Goal: Task Accomplishment & Management: Manage account settings

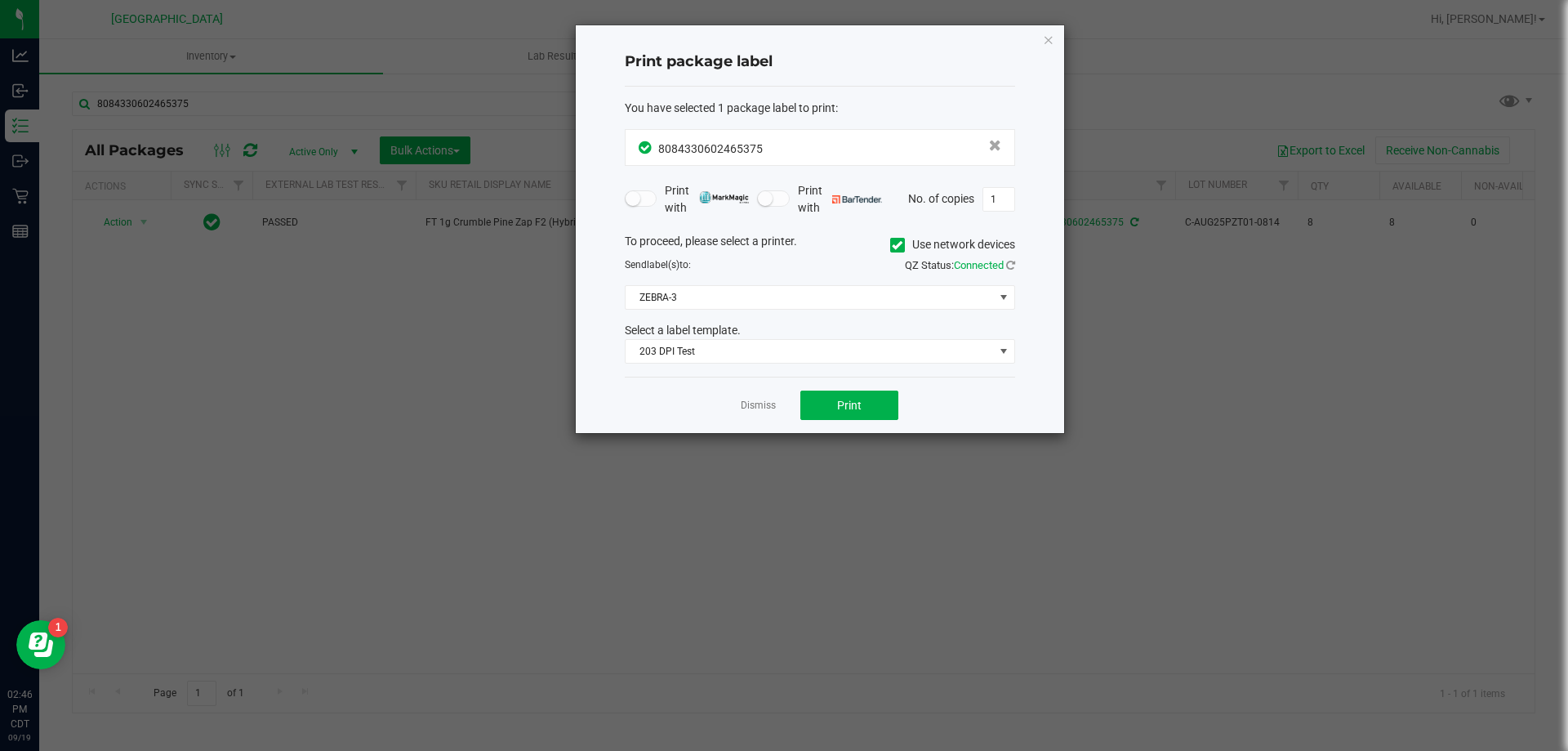
drag, startPoint x: 1045, startPoint y: 40, endPoint x: 696, endPoint y: 123, distance: 358.7
click at [1045, 41] on icon "button" at bounding box center [1049, 39] width 12 height 20
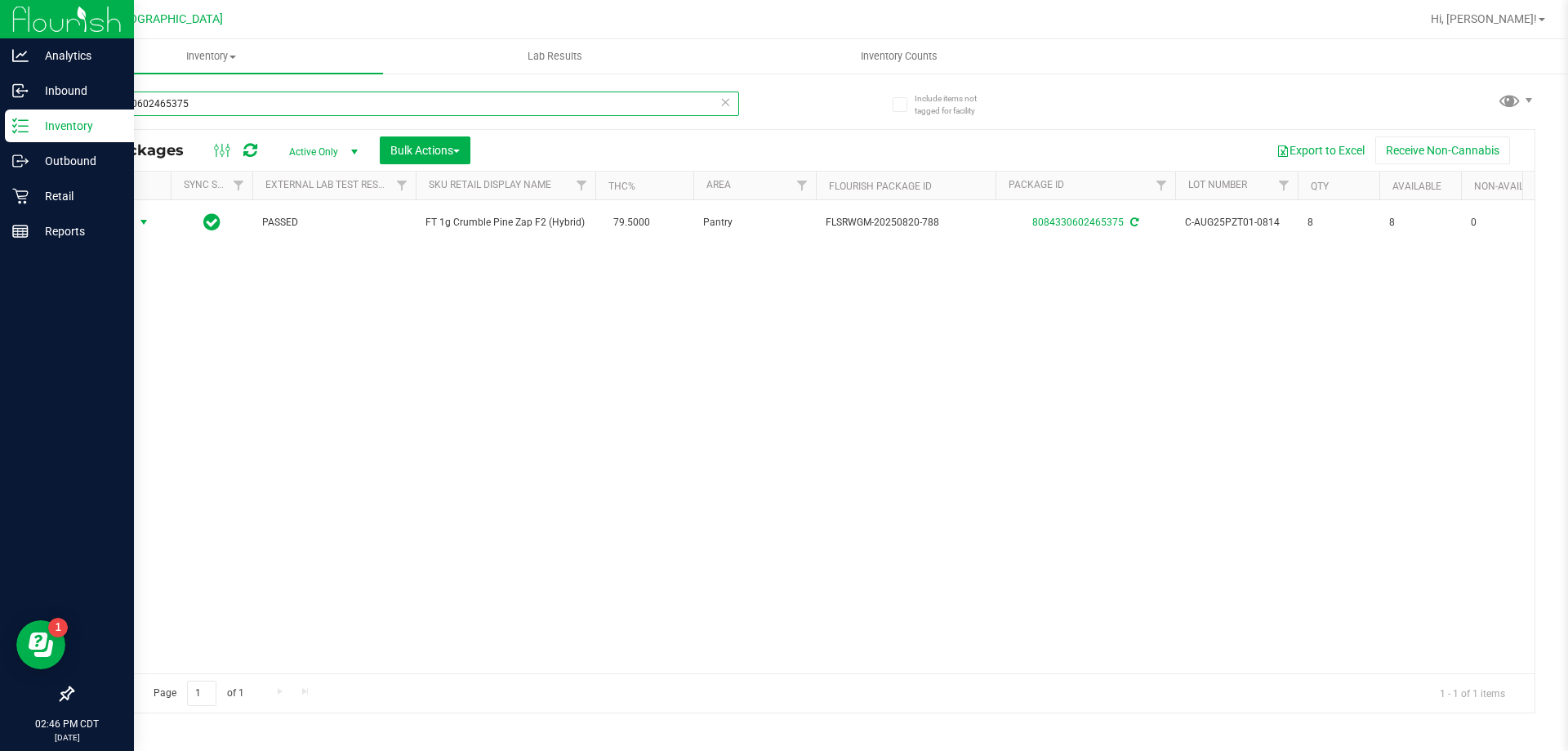
drag, startPoint x: 242, startPoint y: 115, endPoint x: 0, endPoint y: 114, distance: 242.0
click at [0, 114] on div "Analytics Inbound Inventory Outbound Retail Reports 02:46 PM CDT 09/19/2025 09/…" at bounding box center [784, 375] width 1568 height 751
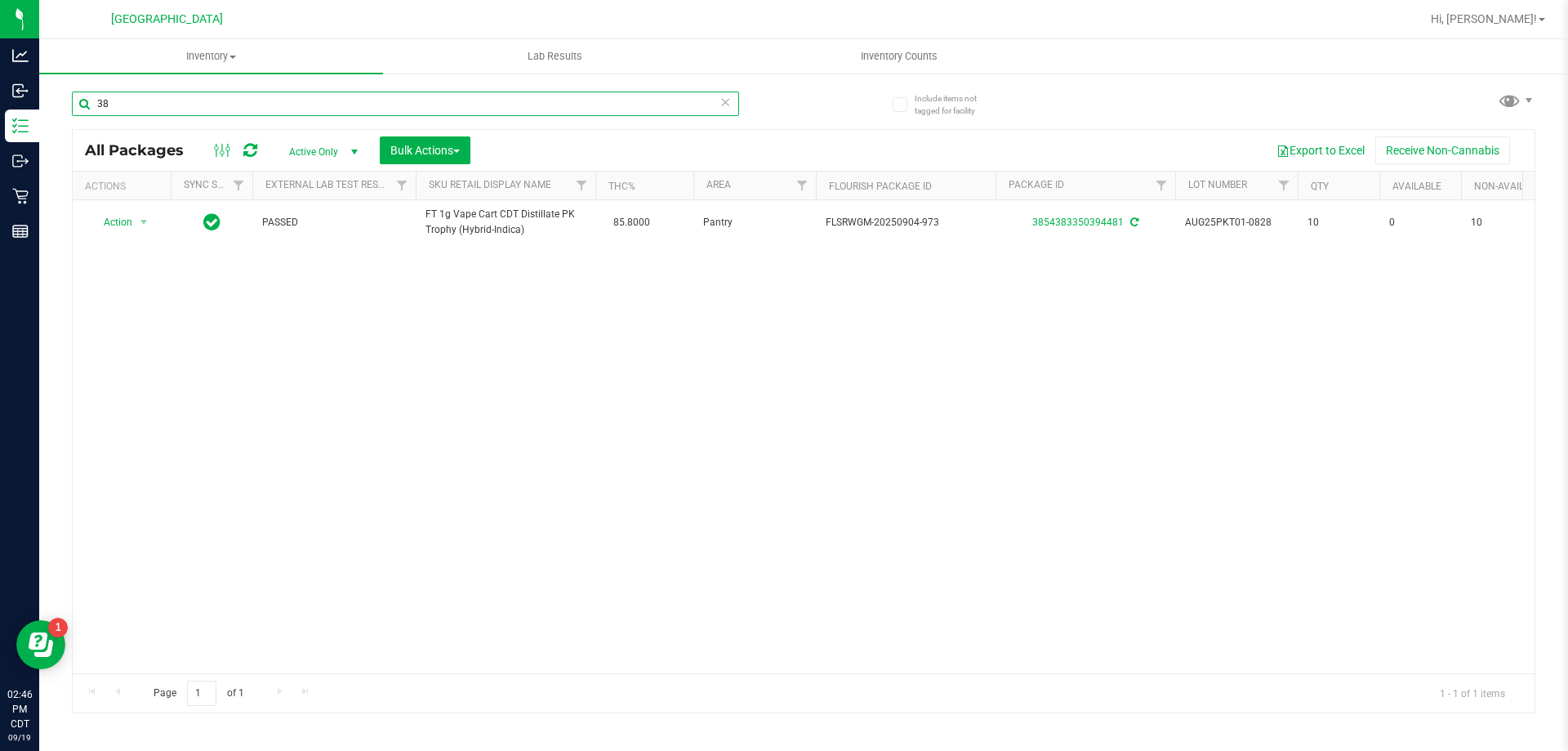
type input "3"
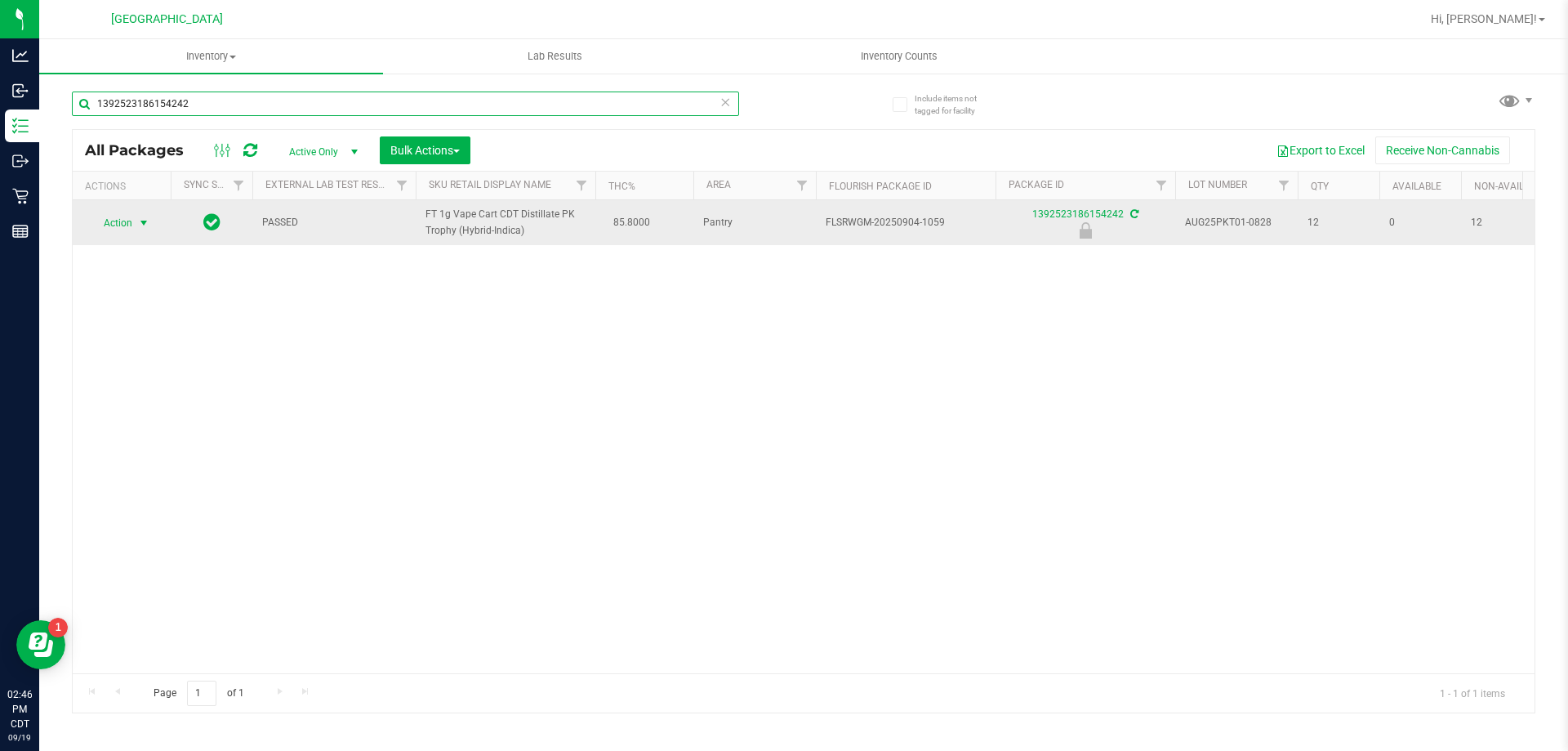
type input "1392523186154242"
click at [136, 227] on span "select" at bounding box center [143, 223] width 20 height 23
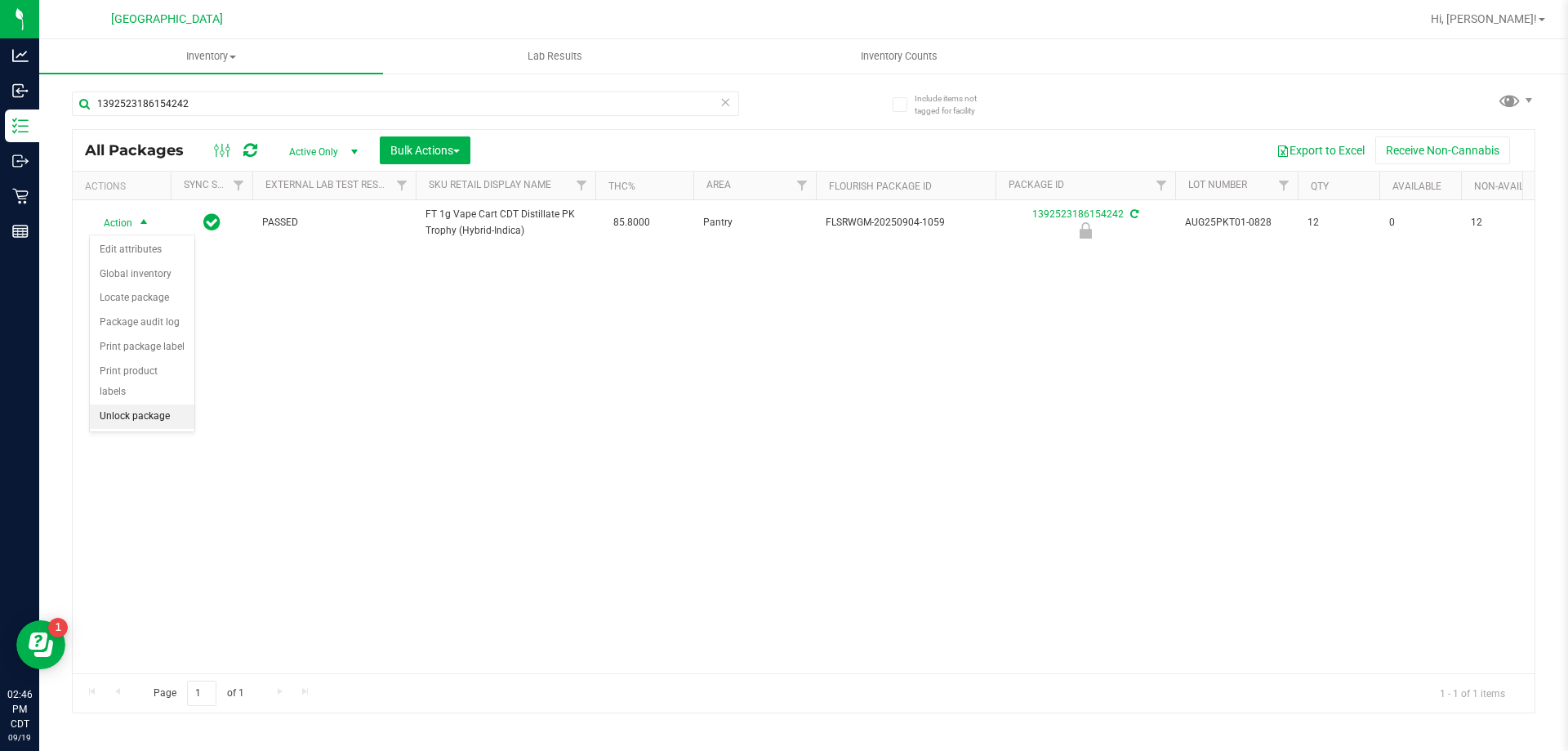
click at [143, 404] on li "Unlock package" at bounding box center [142, 417] width 104 height 25
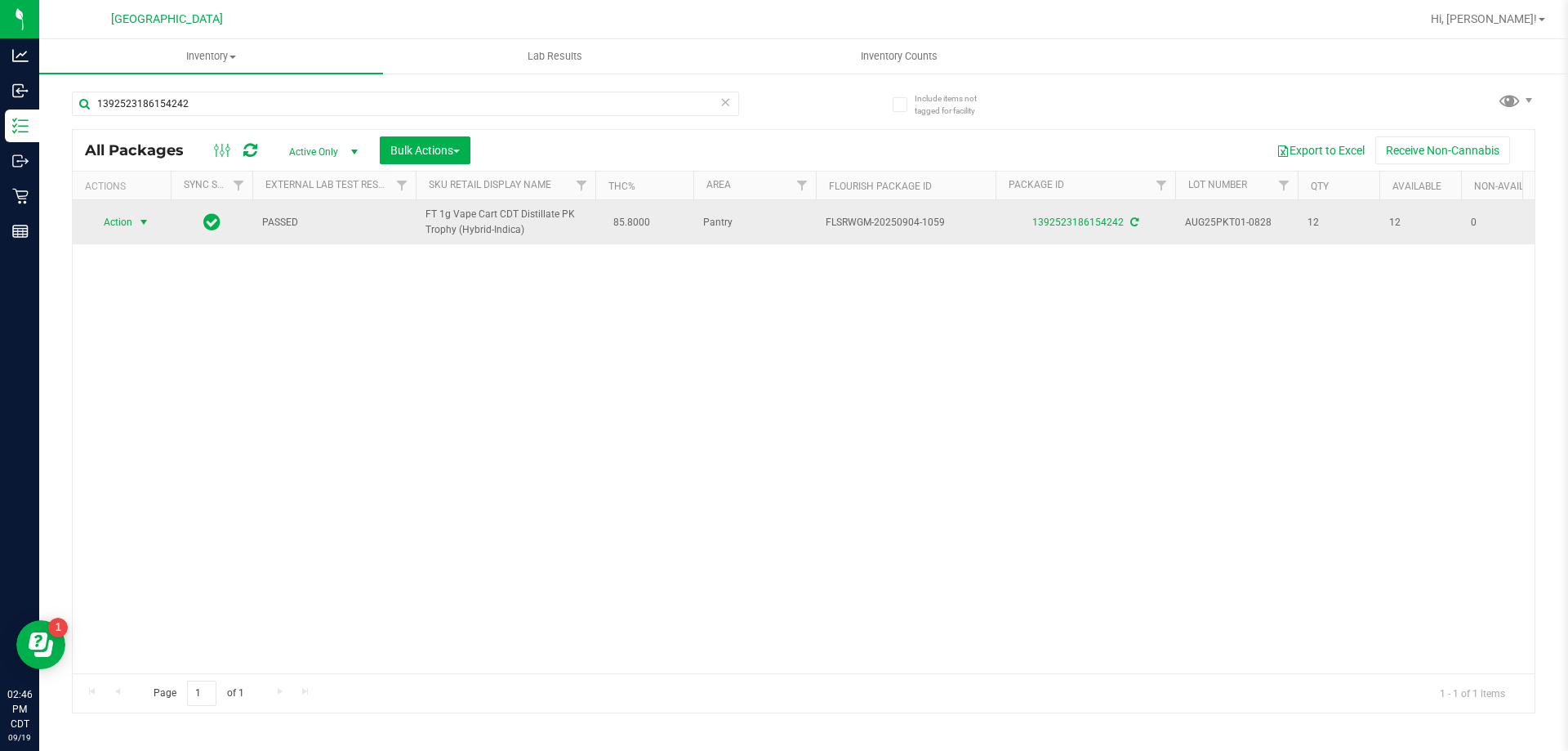
click at [130, 224] on span "Action" at bounding box center [111, 223] width 45 height 23
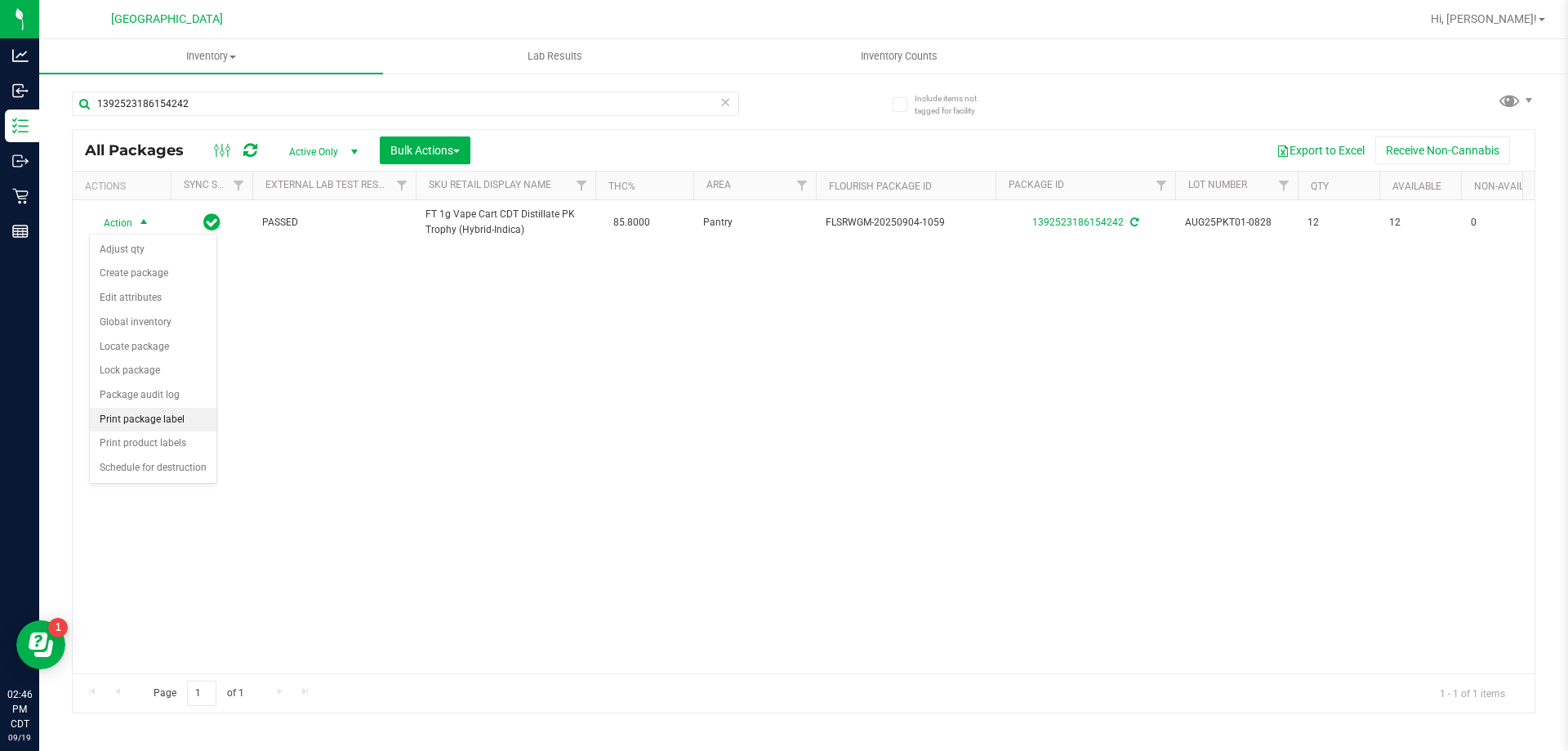
click at [157, 424] on li "Print package label" at bounding box center [153, 420] width 127 height 25
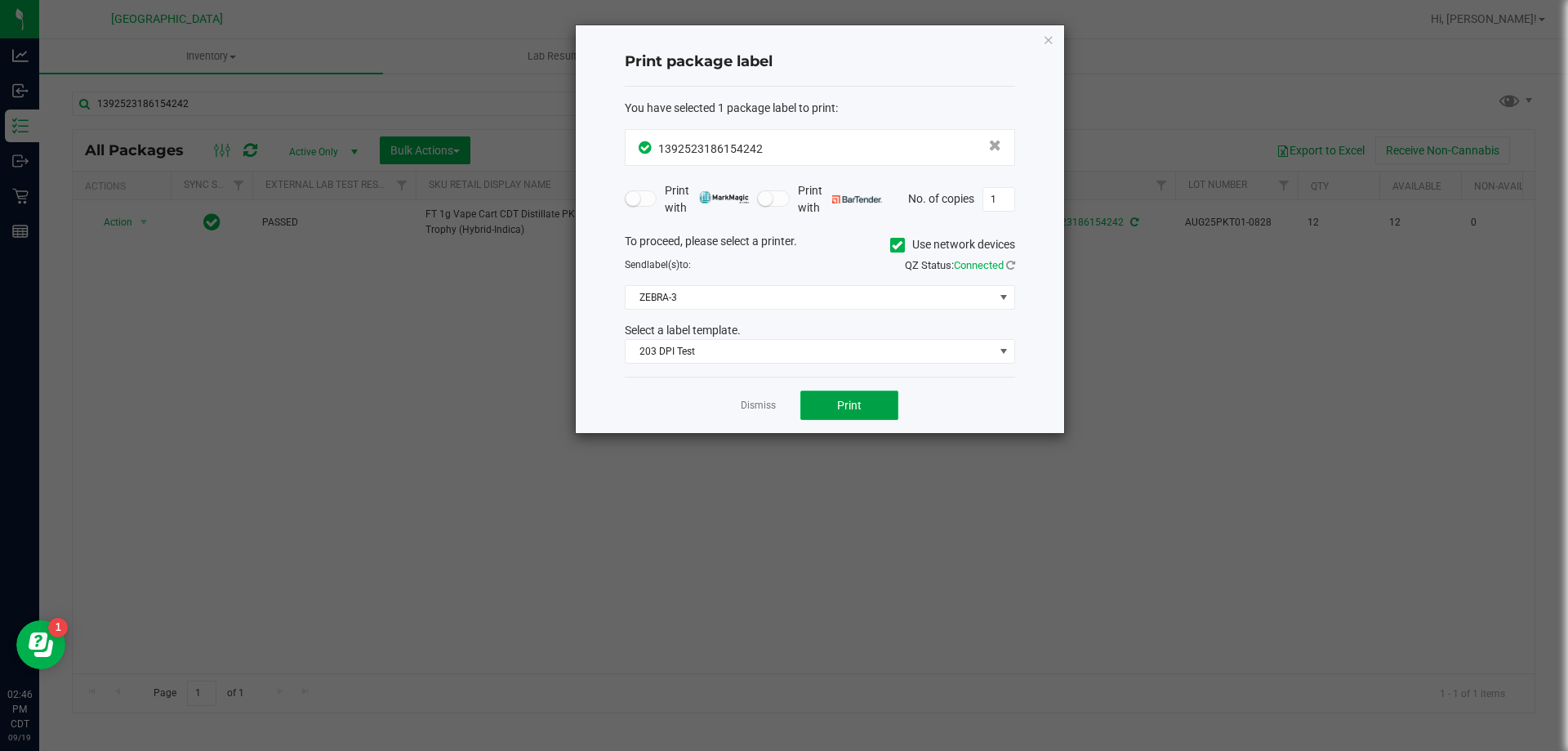
click at [852, 405] on span "Print" at bounding box center [850, 404] width 25 height 13
click at [748, 404] on link "Dismiss" at bounding box center [758, 405] width 35 height 14
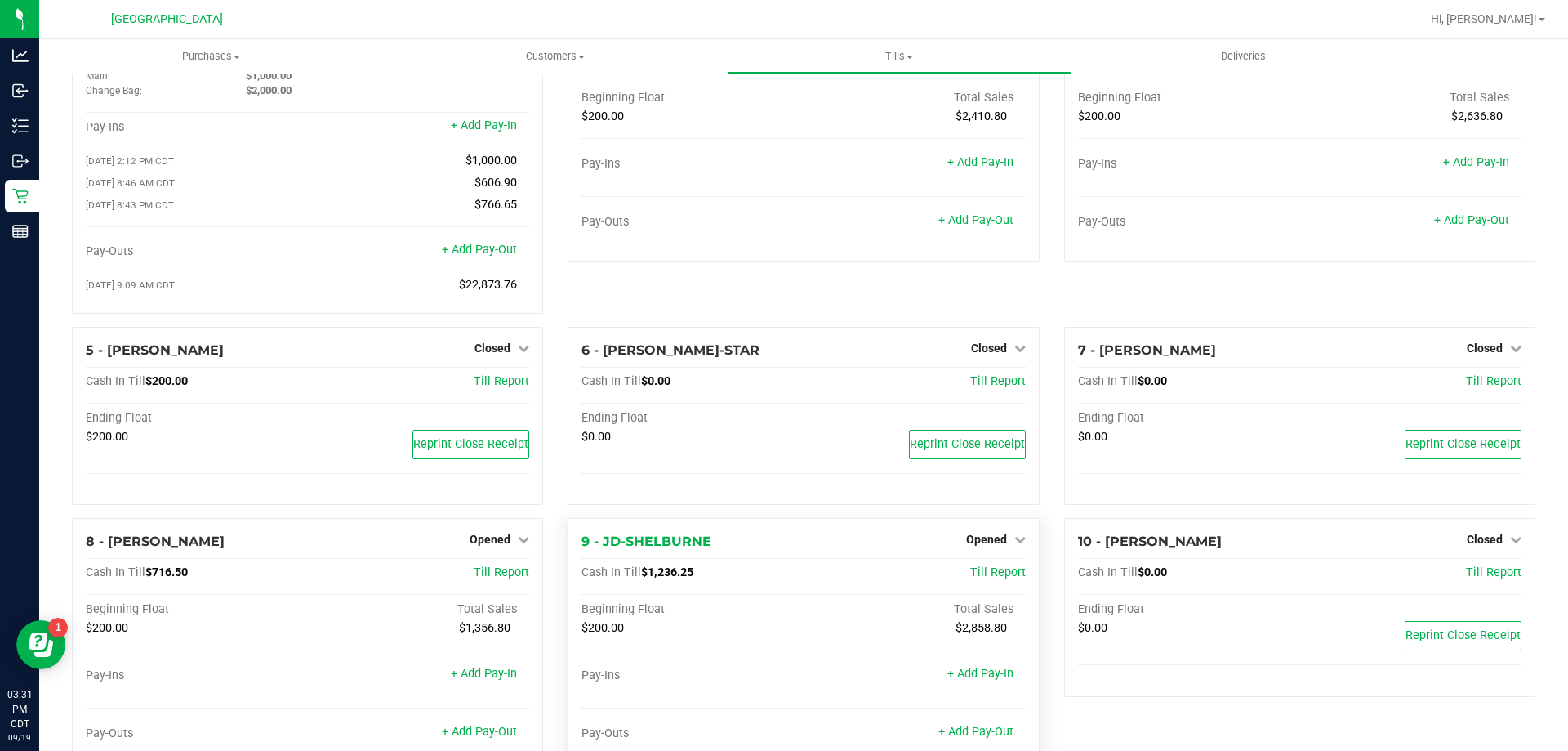
scroll to position [163, 0]
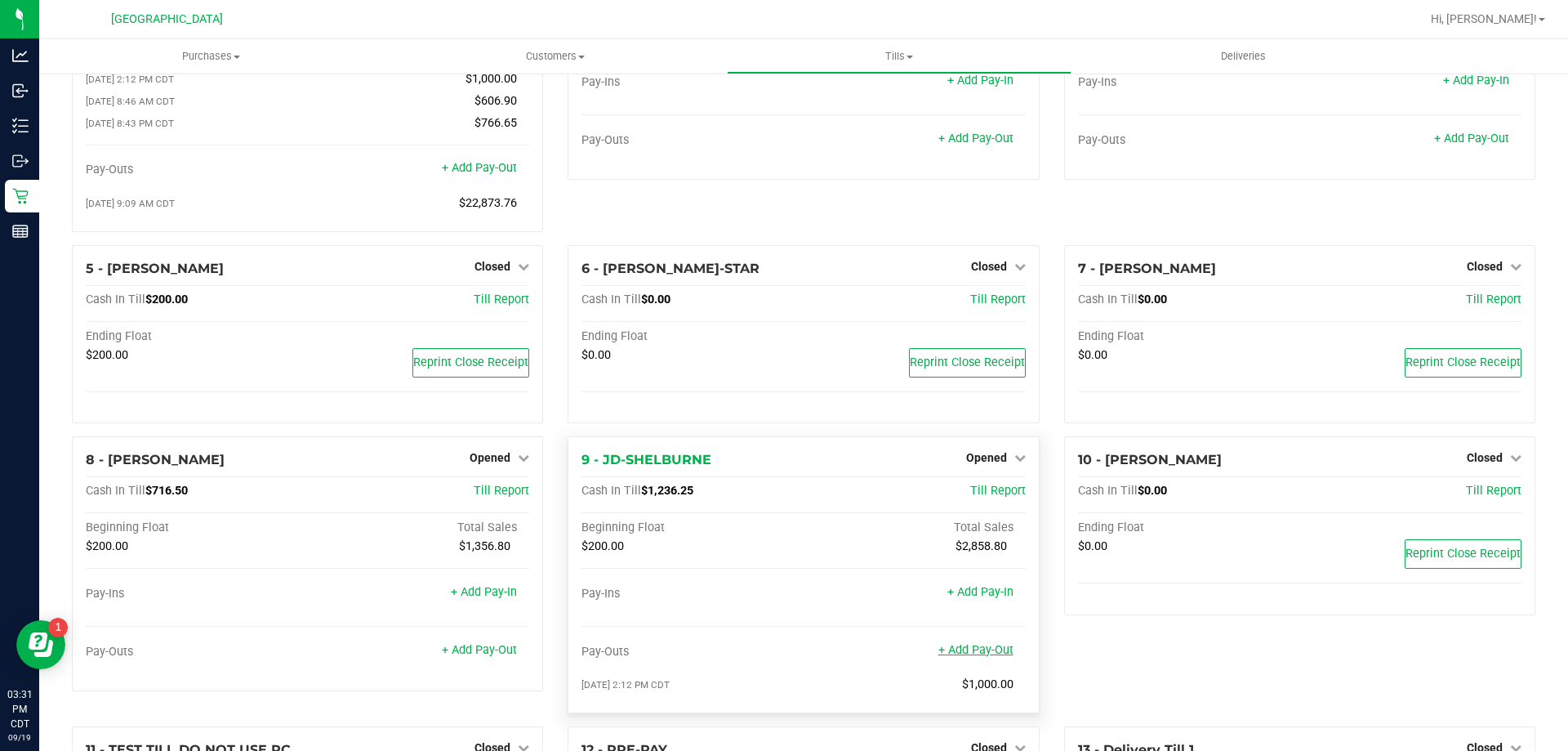
click at [978, 655] on link "+ Add Pay-Out" at bounding box center [976, 650] width 75 height 14
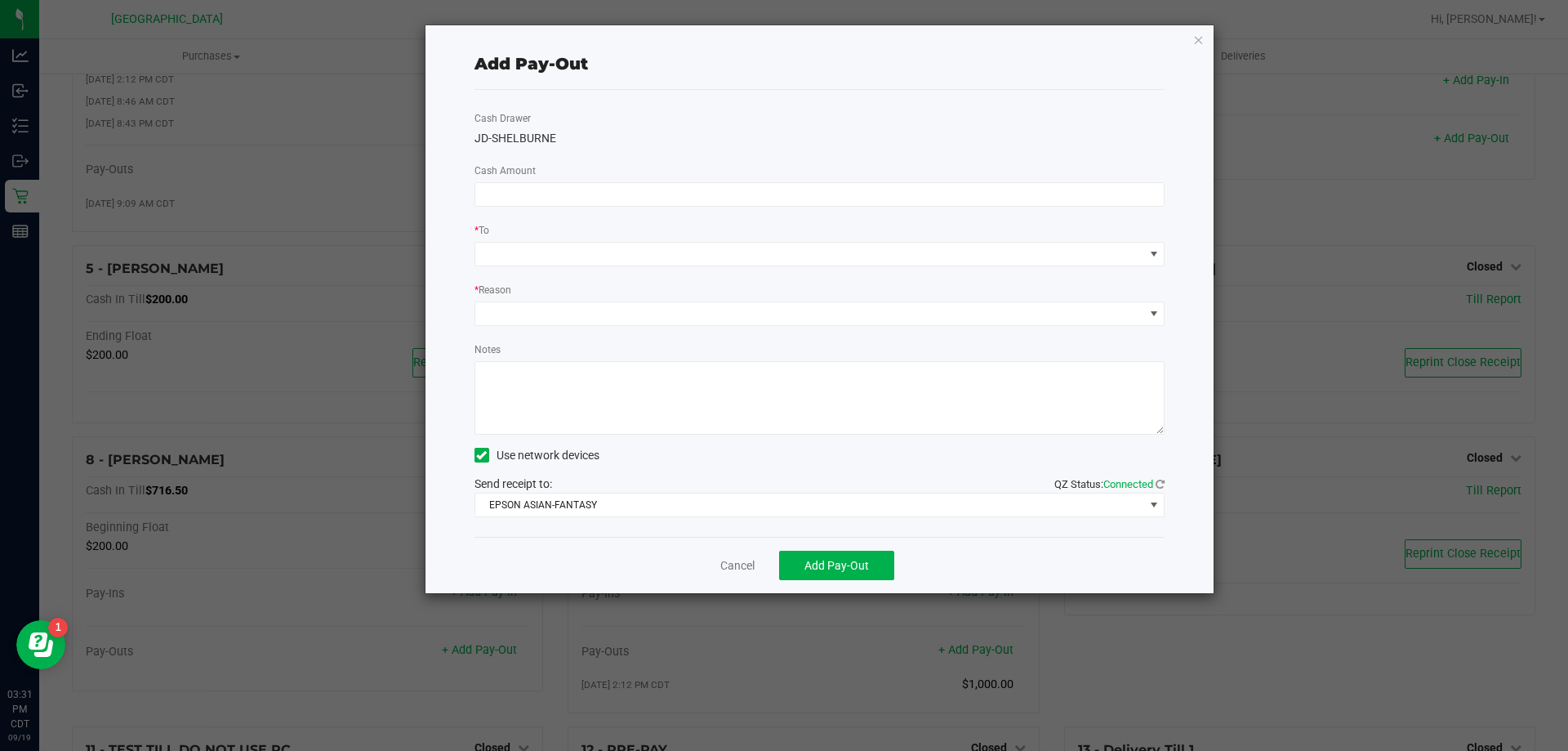
click at [519, 208] on div "Cash Drawer JD-SHELBURNE Cash Amount * To * Reason Notes Use network devices Se…" at bounding box center [821, 313] width 691 height 446
click at [522, 195] on input at bounding box center [821, 194] width 690 height 23
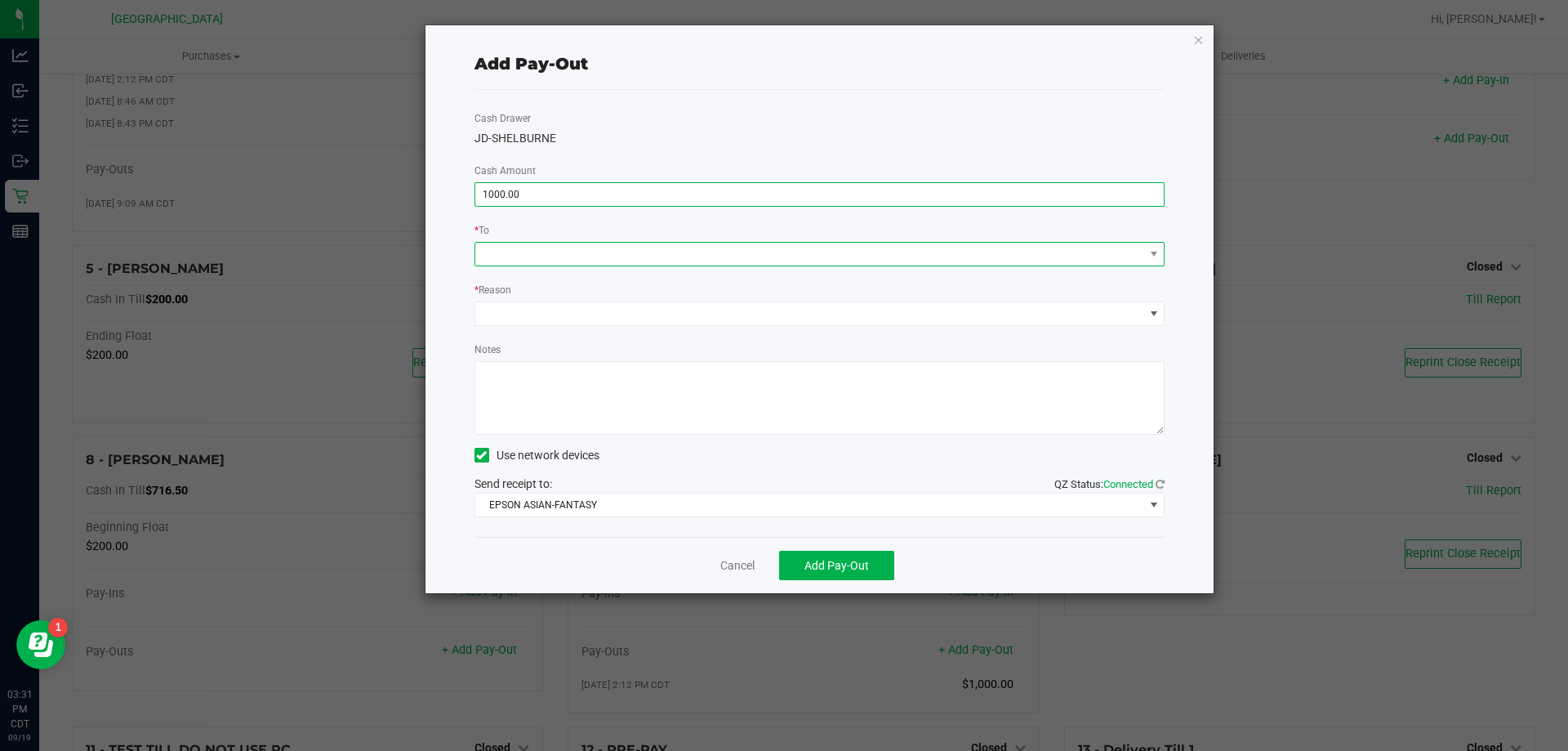
type input "$1,000.00"
click at [502, 256] on span at bounding box center [810, 254] width 669 height 23
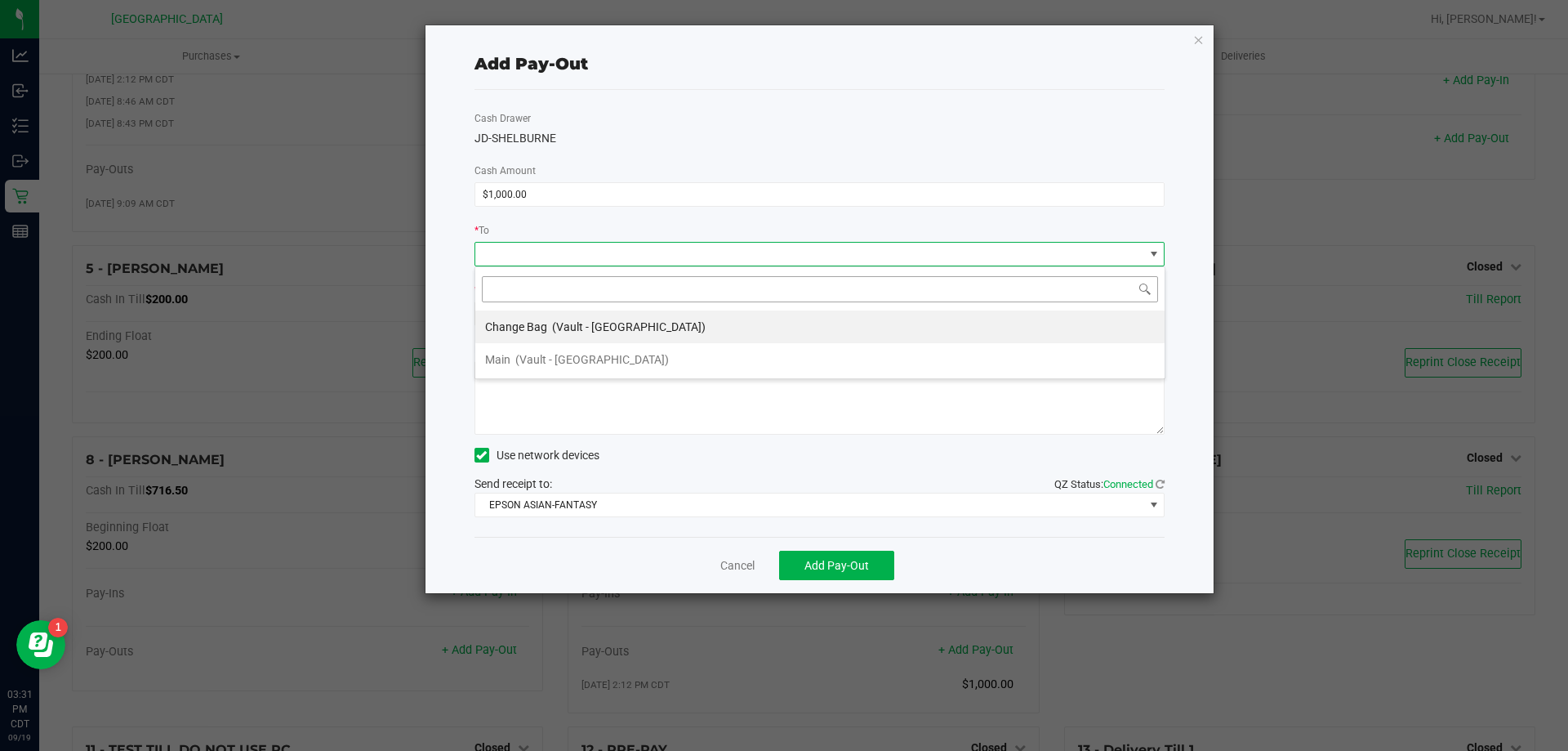
scroll to position [25, 690]
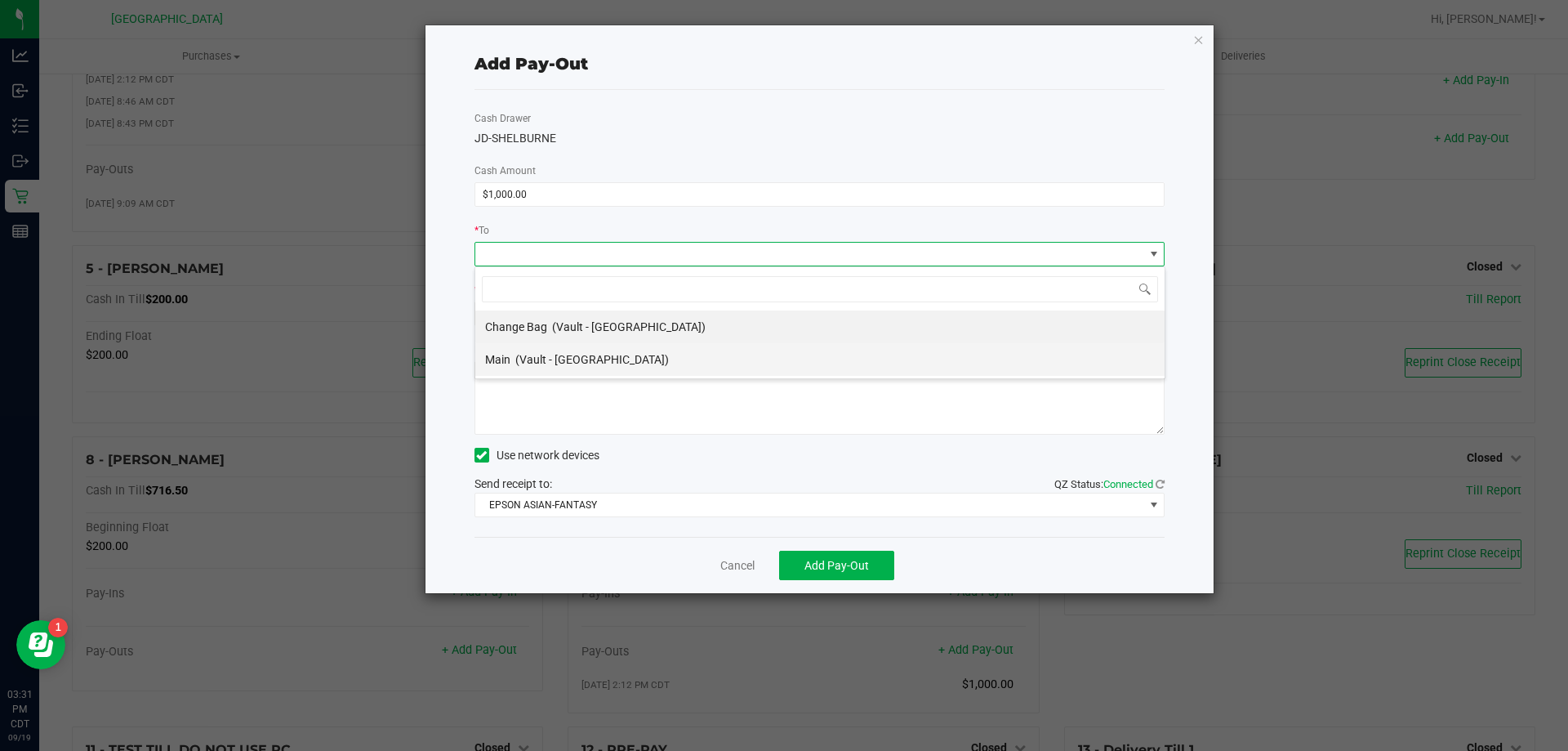
click at [539, 358] on span "(Vault - Panama City)" at bounding box center [592, 359] width 153 height 13
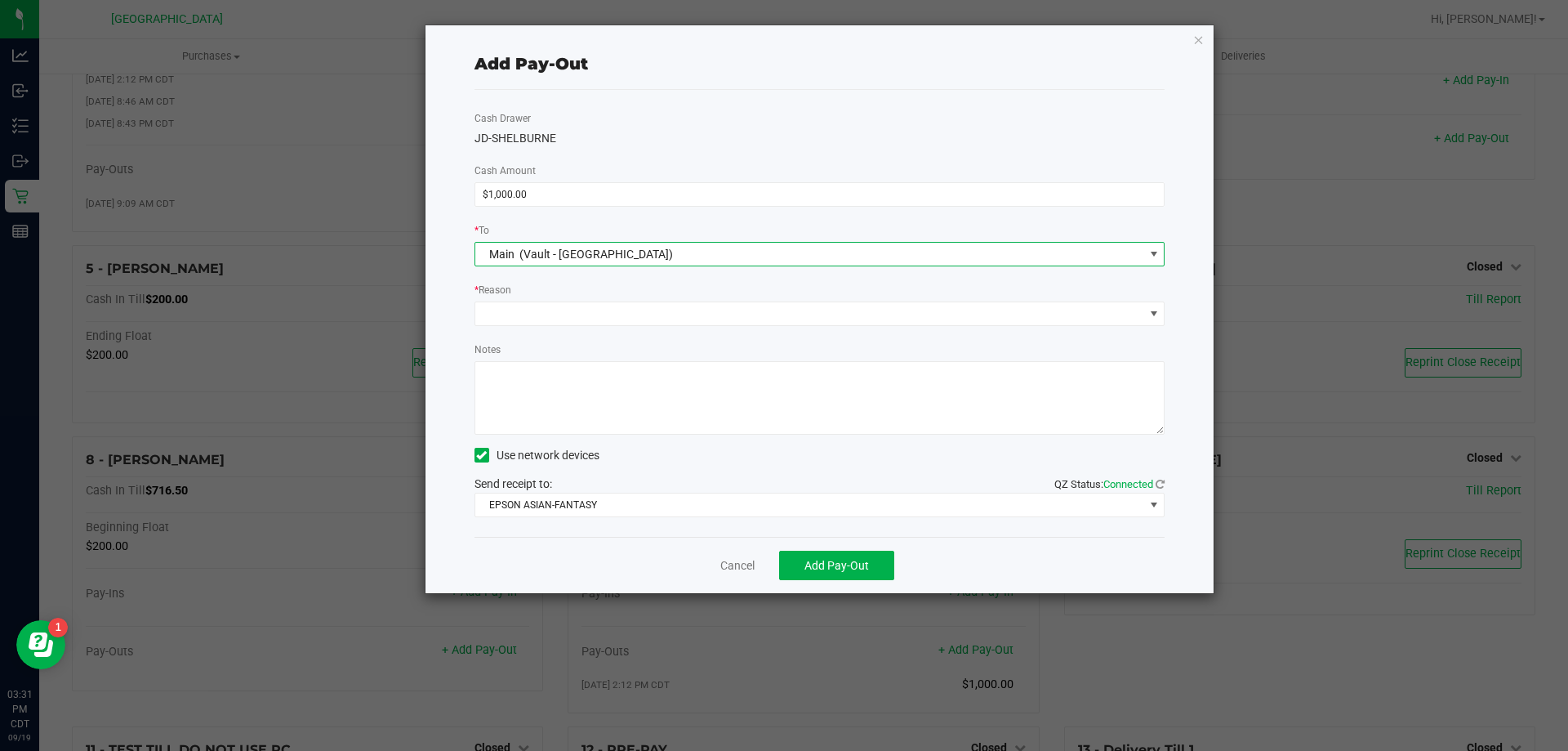
click at [535, 295] on div "* Reason" at bounding box center [821, 290] width 691 height 20
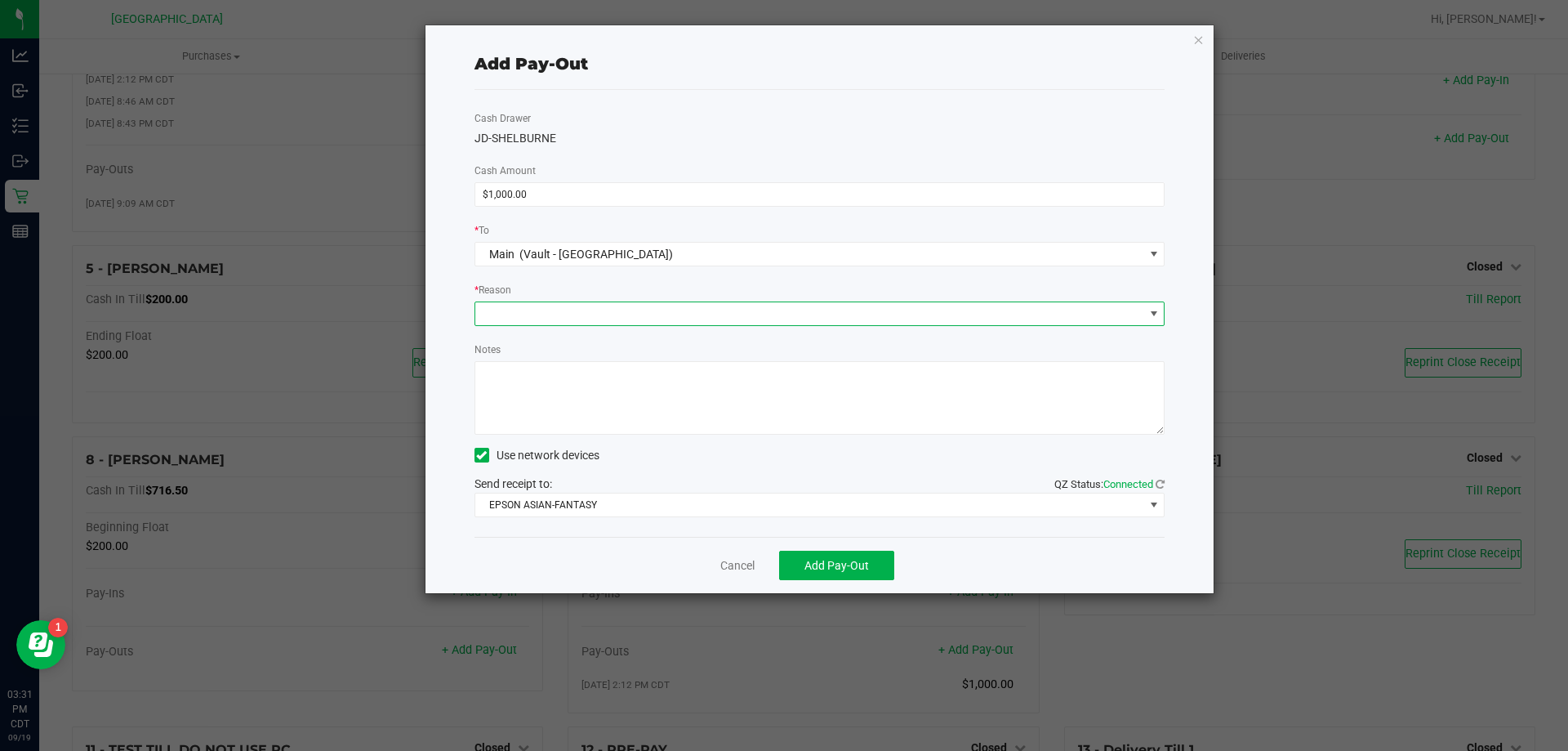
click at [535, 312] on span at bounding box center [810, 314] width 669 height 23
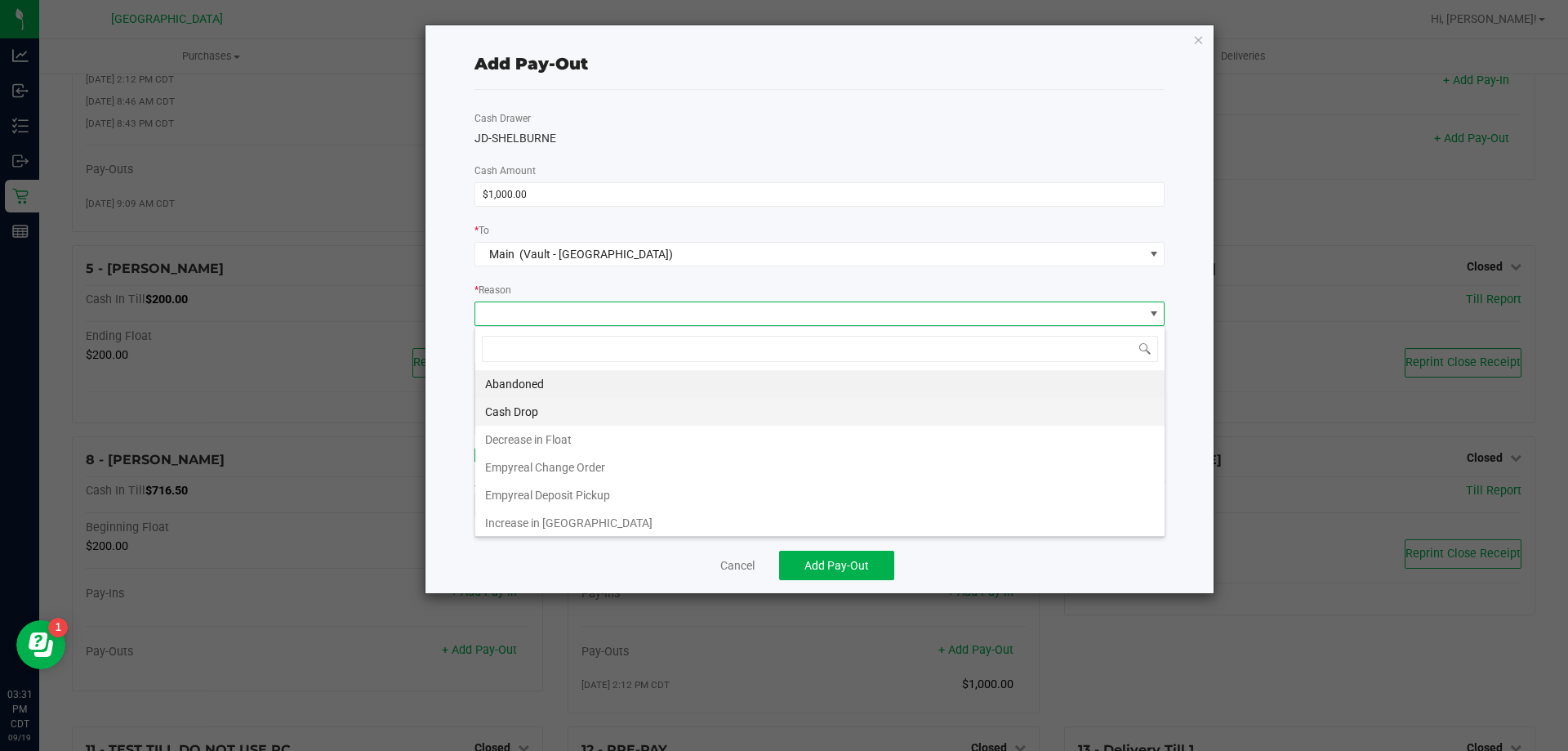
click at [517, 415] on li "Cash Drop" at bounding box center [821, 411] width 690 height 28
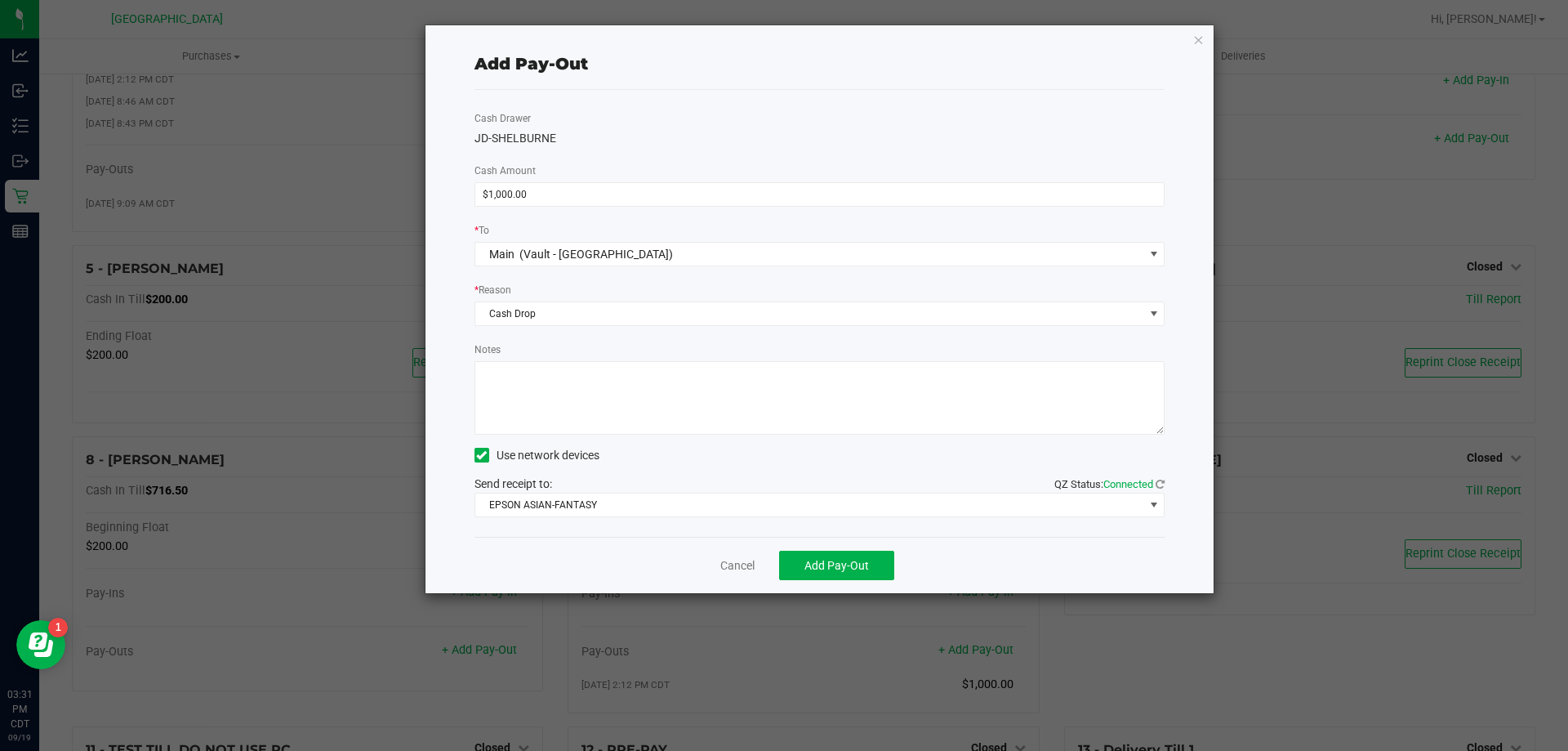
click at [525, 391] on textarea "Notes" at bounding box center [821, 397] width 691 height 74
type textarea "-KA"
click at [818, 568] on span "Add Pay-Out" at bounding box center [837, 565] width 64 height 13
click at [744, 567] on link "Dismiss" at bounding box center [731, 565] width 39 height 17
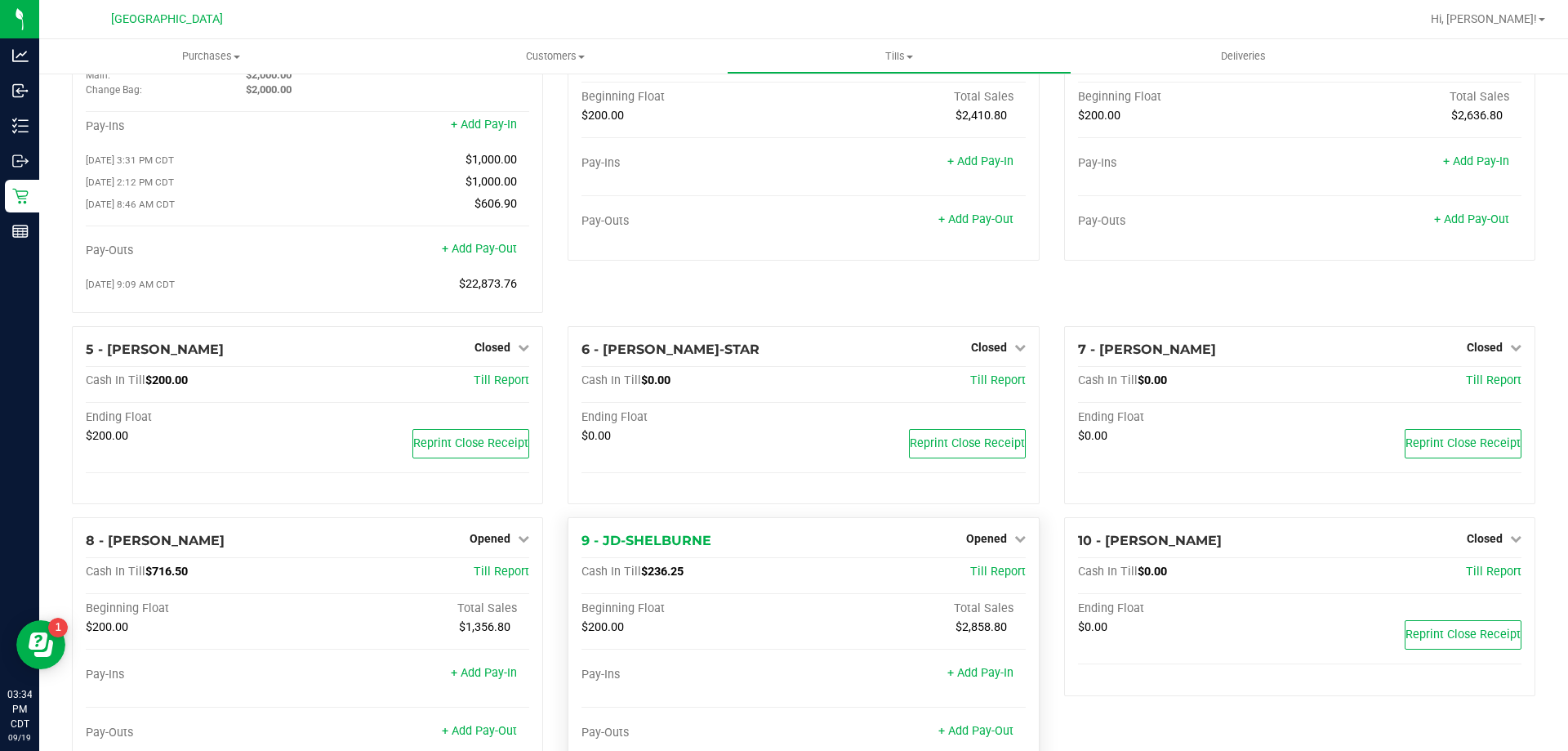
scroll to position [0, 0]
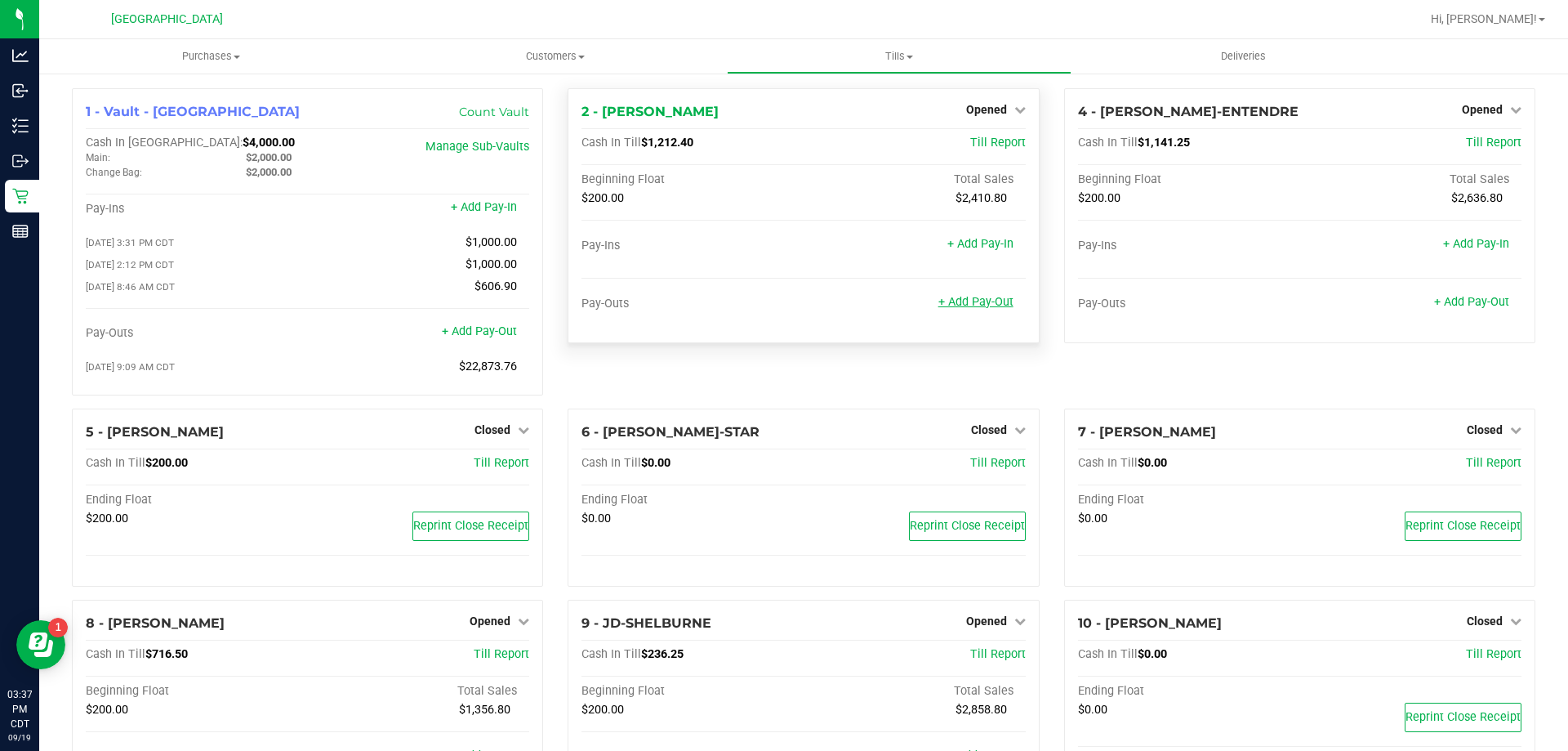
click at [974, 304] on link "+ Add Pay-Out" at bounding box center [976, 302] width 75 height 14
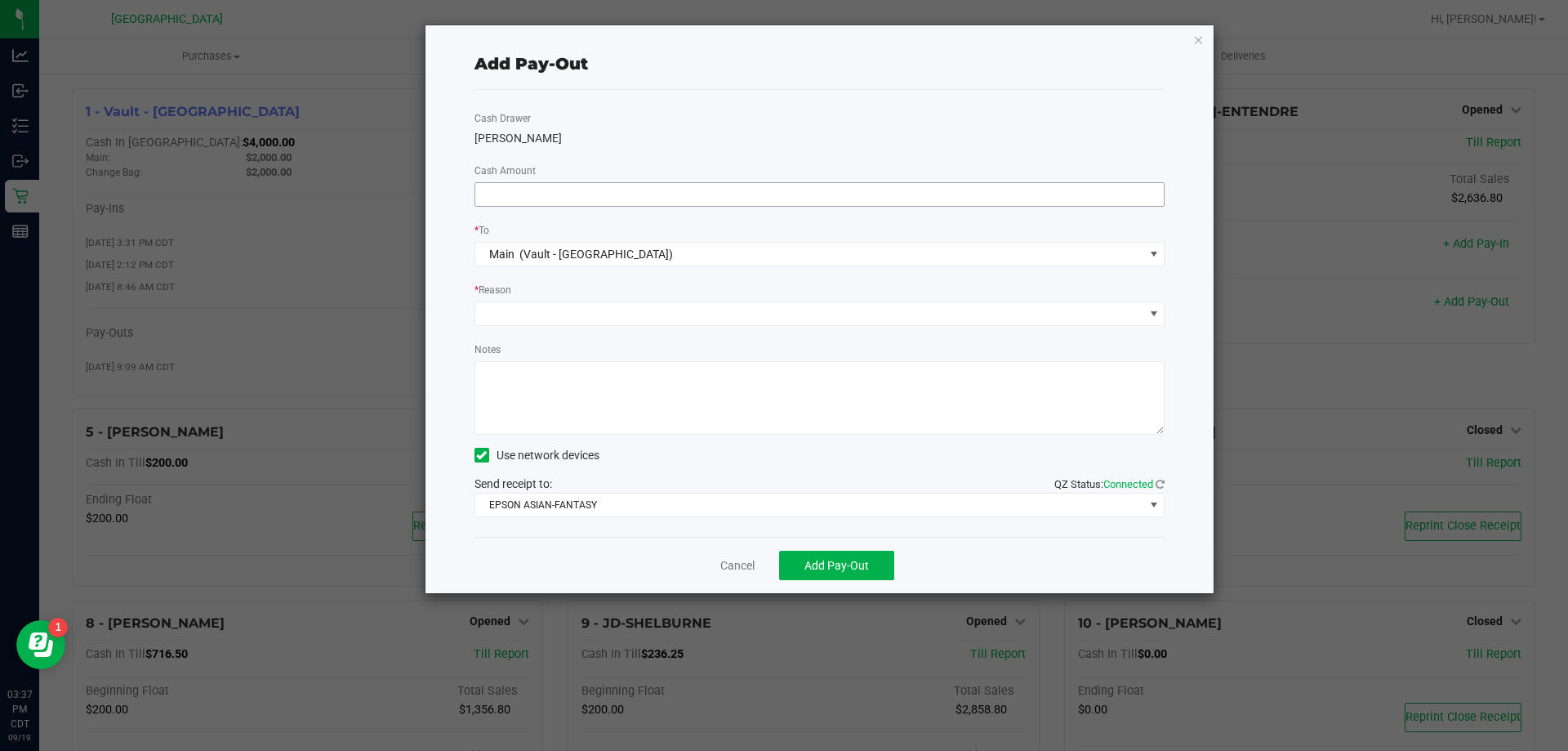
click at [577, 196] on input at bounding box center [821, 194] width 690 height 23
type input "$1,000.00"
click at [521, 329] on div "Cash Drawer JAY-MCCARROLL Cash Amount $1,000.00 * To Main (Vault - Panama City)…" at bounding box center [821, 313] width 691 height 446
click at [521, 314] on span at bounding box center [810, 314] width 669 height 23
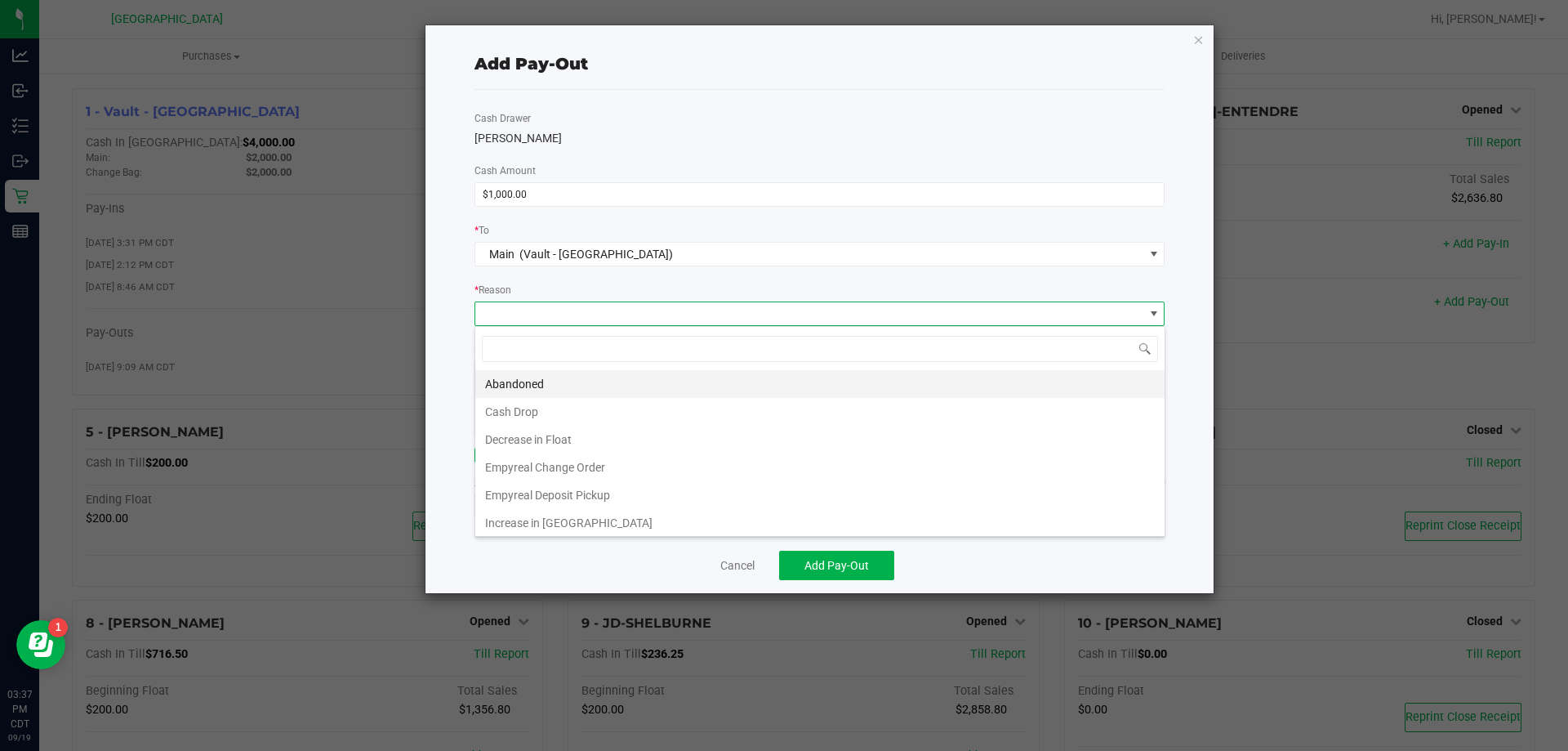
scroll to position [25, 690]
click at [509, 417] on li "Cash Drop" at bounding box center [821, 411] width 690 height 28
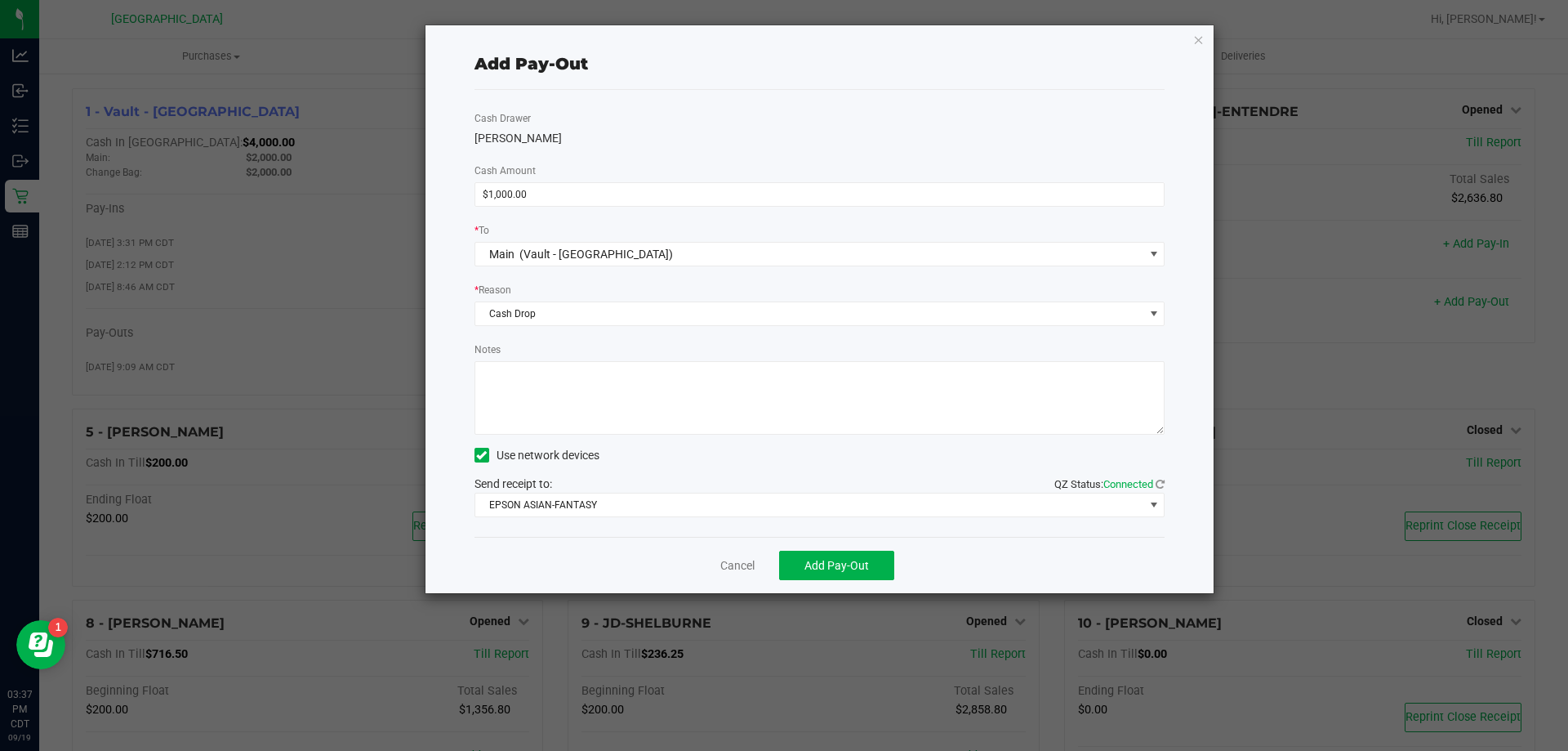
click at [515, 383] on textarea "Notes" at bounding box center [821, 397] width 691 height 74
type textarea "-KA"
click at [846, 566] on span "Add Pay-Out" at bounding box center [837, 565] width 64 height 13
